Goal: Information Seeking & Learning: Find specific fact

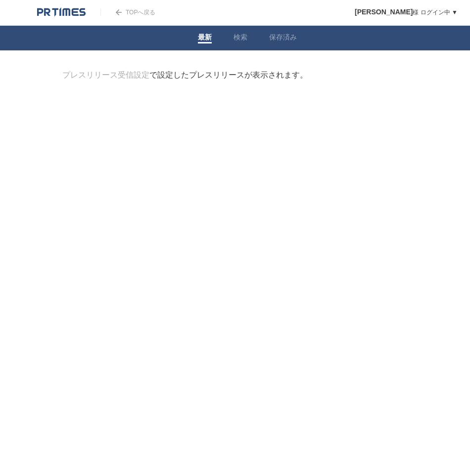
click at [234, 78] on div "プレスリリース受信設定 で設定したプレスリリースが表示されます。" at bounding box center [184, 75] width 245 height 10
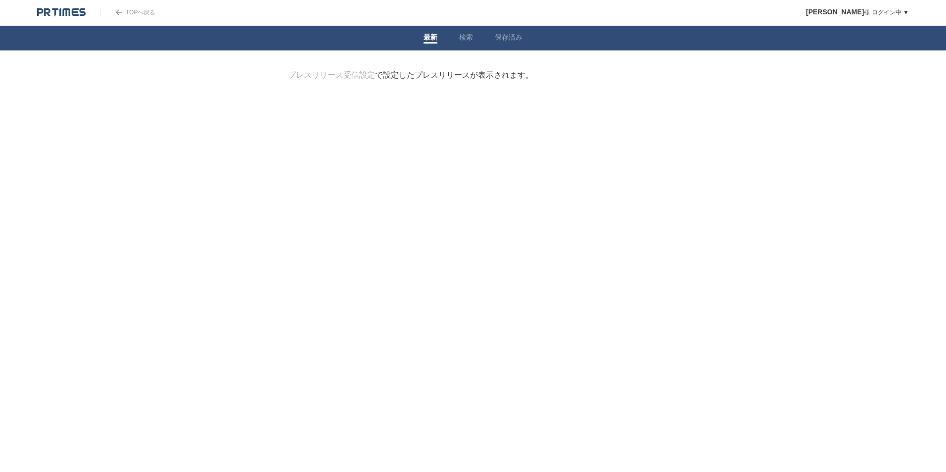
click at [406, 79] on div "プレスリリース受信設定 で設定したプレスリリースが表示されます。" at bounding box center [410, 75] width 245 height 10
click at [465, 36] on link "検索" at bounding box center [466, 38] width 14 height 10
click at [322, 70] on form "検索ワードを入力" at bounding box center [473, 70] width 370 height 0
click at [312, 122] on link "プレスリリース" at bounding box center [310, 123] width 45 height 7
click at [390, 121] on link "企業情報" at bounding box center [380, 123] width 26 height 7
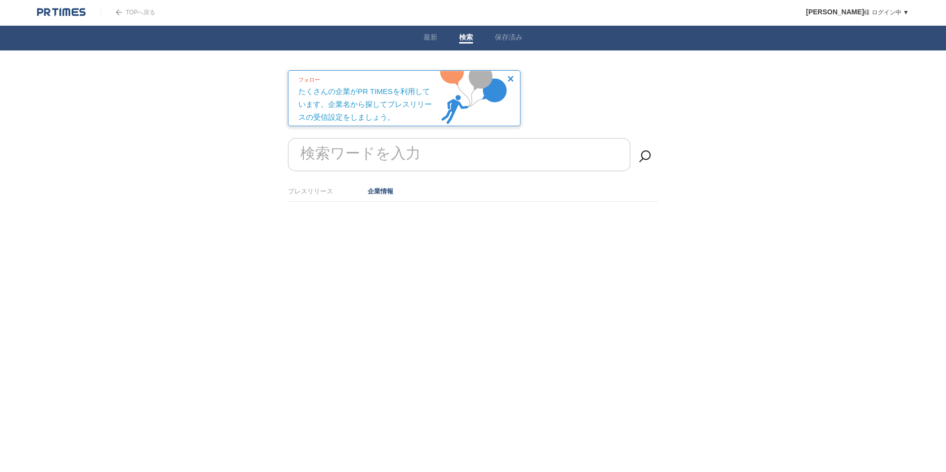
click at [366, 106] on div "フォロー たくさんの企業がPR TIMESを利用しています。企業名から探してプレスリリースの受信設定をしましょう。" at bounding box center [367, 97] width 138 height 53
click at [315, 191] on link "プレスリリース" at bounding box center [310, 190] width 45 height 7
click at [354, 138] on form "検索ワードを入力" at bounding box center [473, 138] width 370 height 0
click at [314, 138] on form "検索ワードを入力" at bounding box center [473, 138] width 370 height 0
paste input "現役歌王 ALL STAR DREAM MATCH」チケット購入"
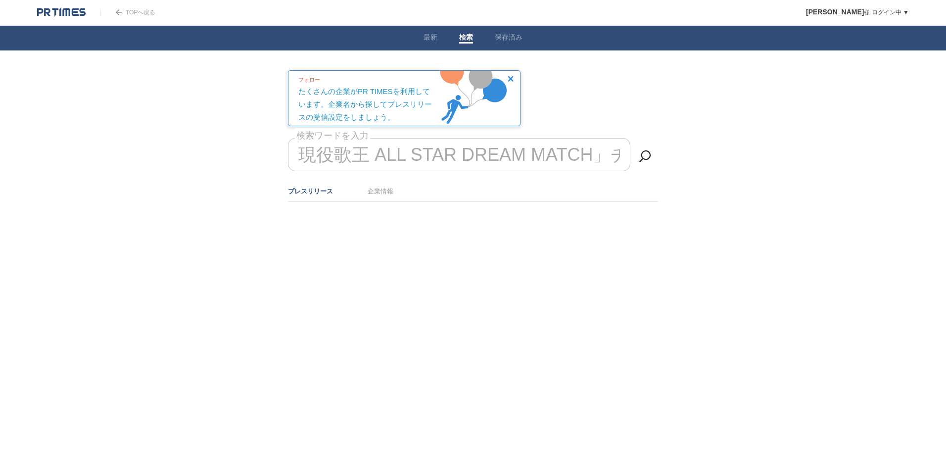
scroll to position [0, 97]
type input "現役歌王 ALL STAR DREAM MATCH」チケット購入"
click at [644, 155] on link at bounding box center [645, 156] width 20 height 20
click at [432, 38] on link "最新" at bounding box center [430, 38] width 14 height 10
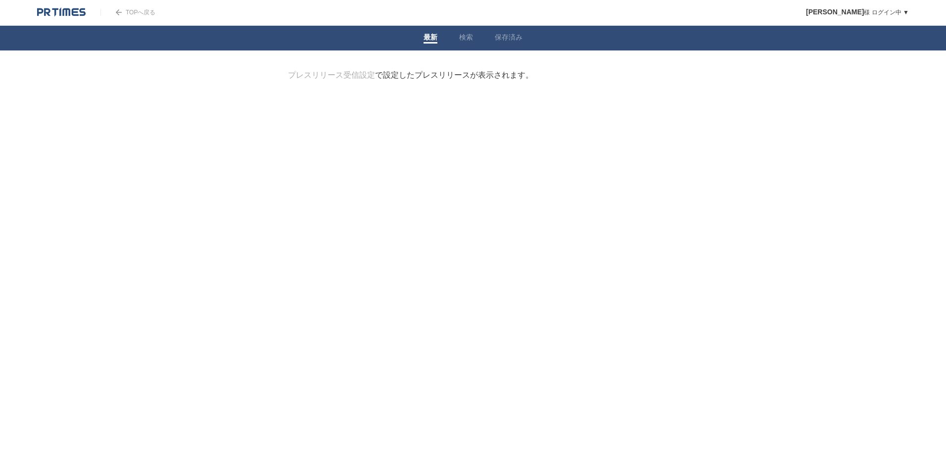
click at [53, 9] on img at bounding box center [61, 12] width 48 height 10
